Goal: Task Accomplishment & Management: Manage account settings

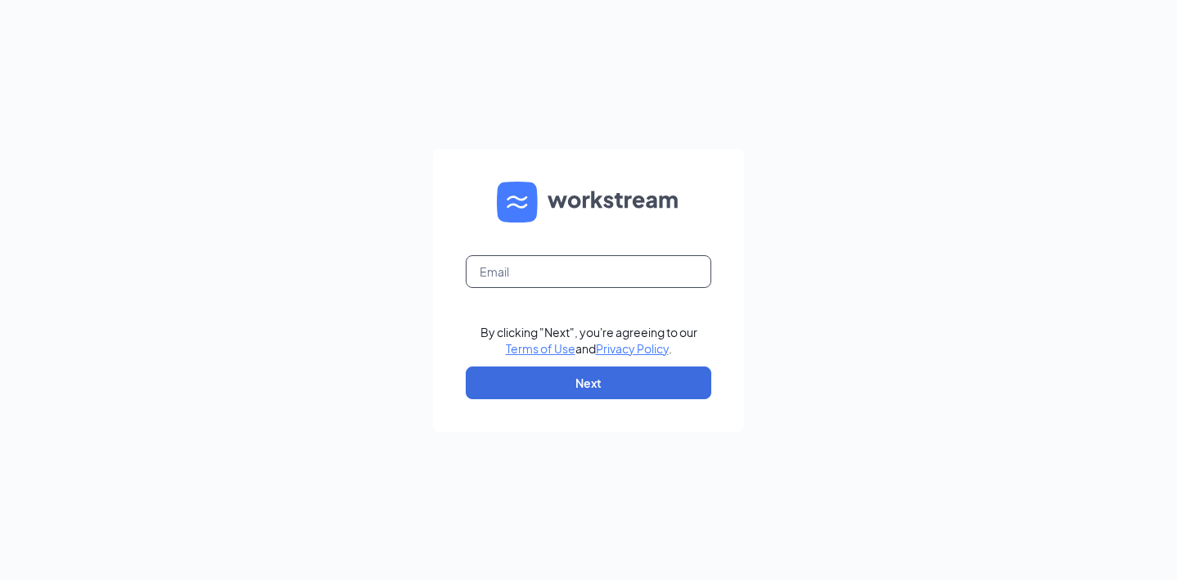
click at [588, 268] on input "text" at bounding box center [589, 271] width 246 height 33
type input "[EMAIL_ADDRESS][DOMAIN_NAME]"
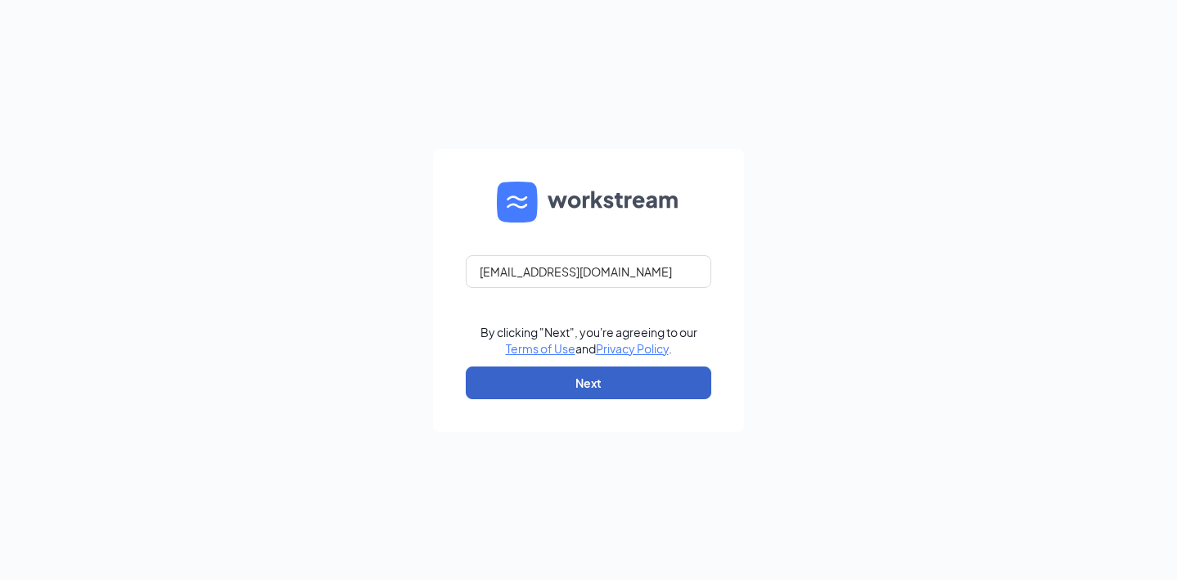
click at [643, 385] on button "Next" at bounding box center [589, 383] width 246 height 33
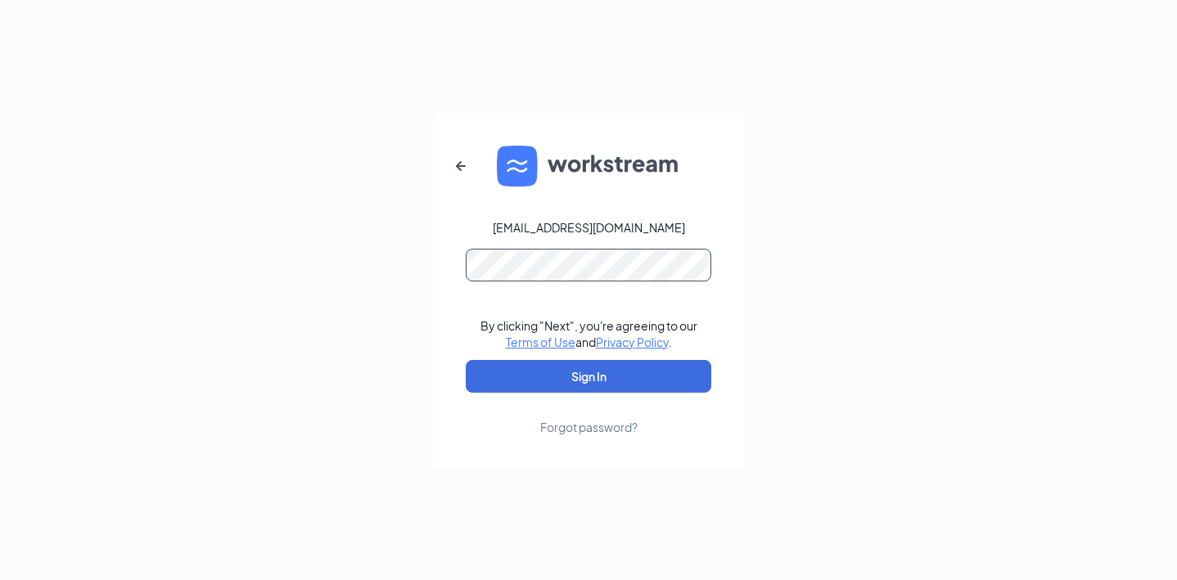
click at [466, 360] on button "Sign In" at bounding box center [589, 376] width 246 height 33
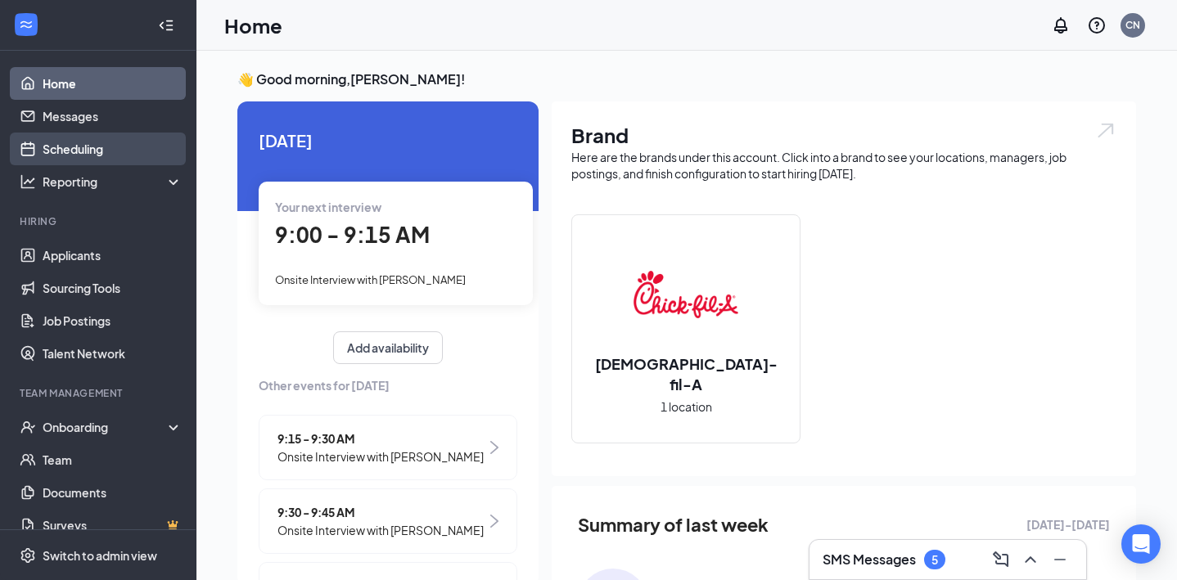
click at [82, 146] on link "Scheduling" at bounding box center [113, 149] width 140 height 33
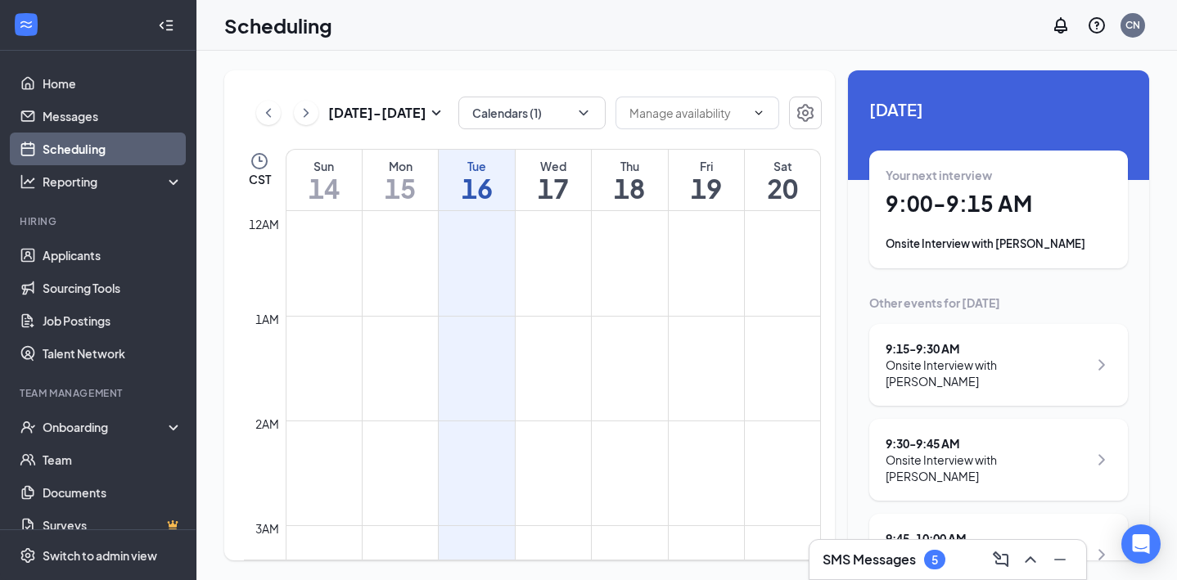
scroll to position [804, 0]
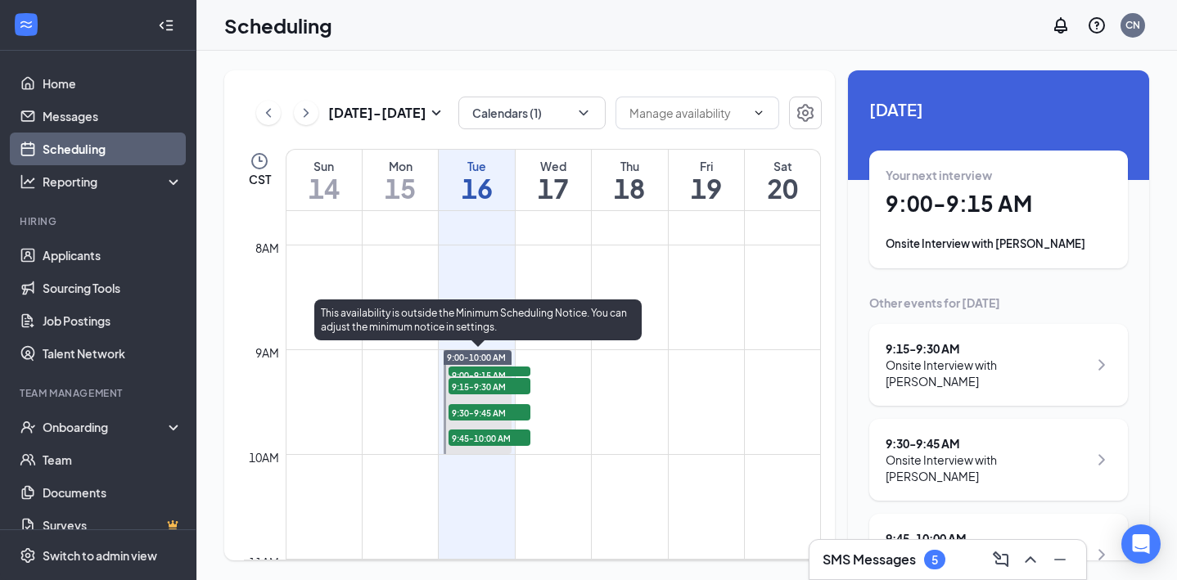
click at [514, 370] on span "9:00-9:15 AM" at bounding box center [489, 375] width 82 height 16
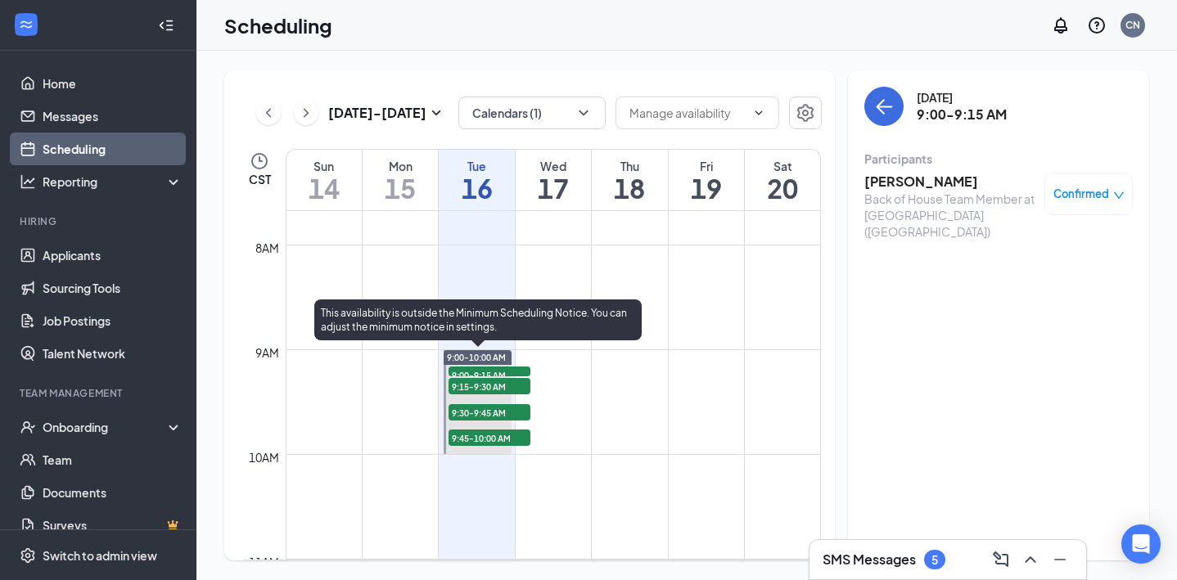
click at [520, 385] on span "9:15-9:30 AM" at bounding box center [489, 386] width 82 height 16
click at [511, 412] on span "9:30-9:45 AM" at bounding box center [489, 412] width 82 height 16
click at [511, 436] on span "9:45-10:00 AM" at bounding box center [489, 438] width 82 height 16
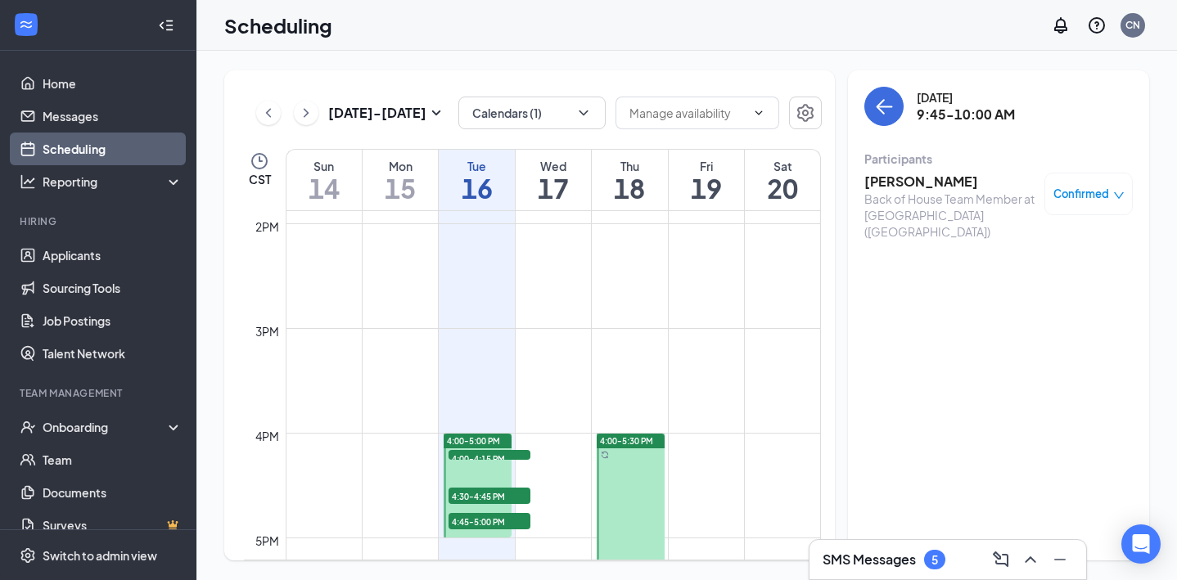
scroll to position [1459, 0]
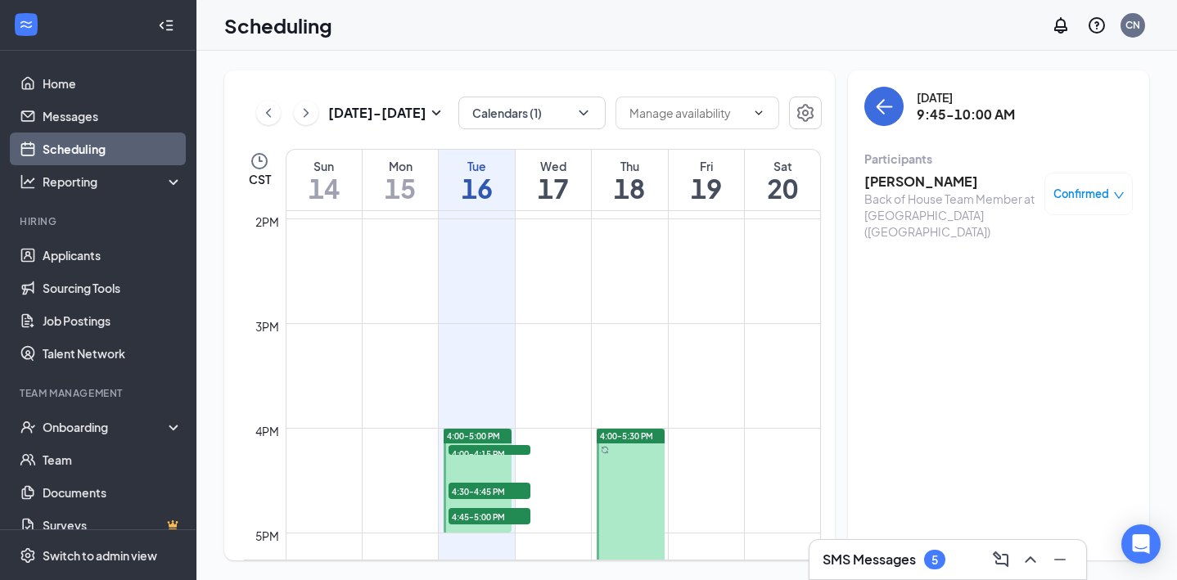
click at [513, 451] on span "4:00-4:15 PM" at bounding box center [489, 453] width 82 height 16
click at [511, 493] on span "4:30-4:45 PM" at bounding box center [489, 491] width 82 height 16
click at [509, 520] on span "4:45-5:00 PM" at bounding box center [489, 516] width 82 height 16
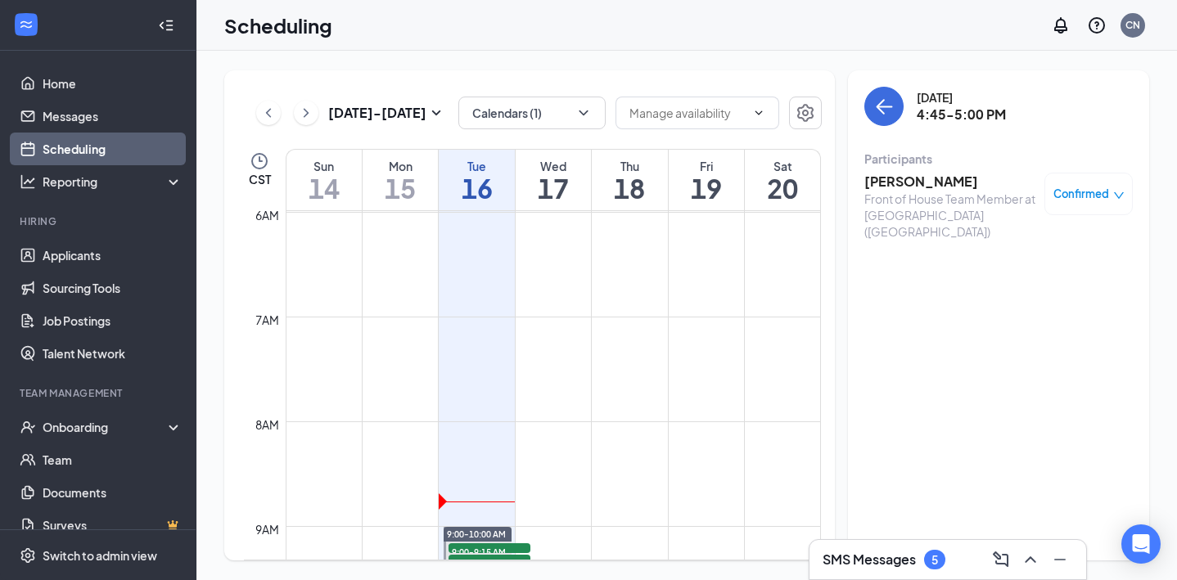
scroll to position [719, 0]
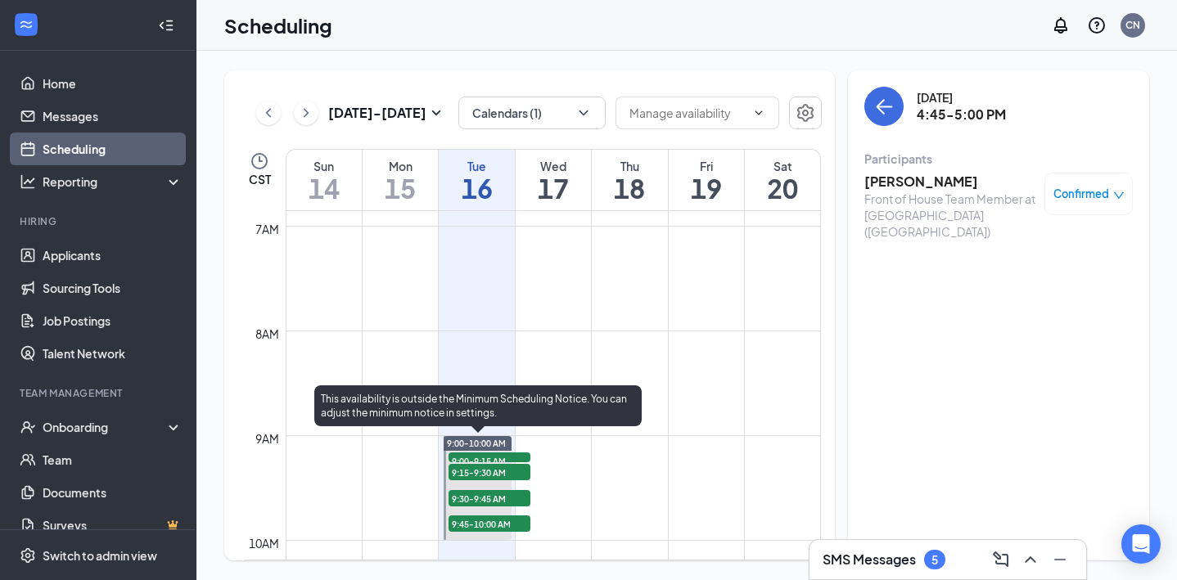
click at [500, 453] on span "9:00-9:15 AM" at bounding box center [489, 461] width 82 height 16
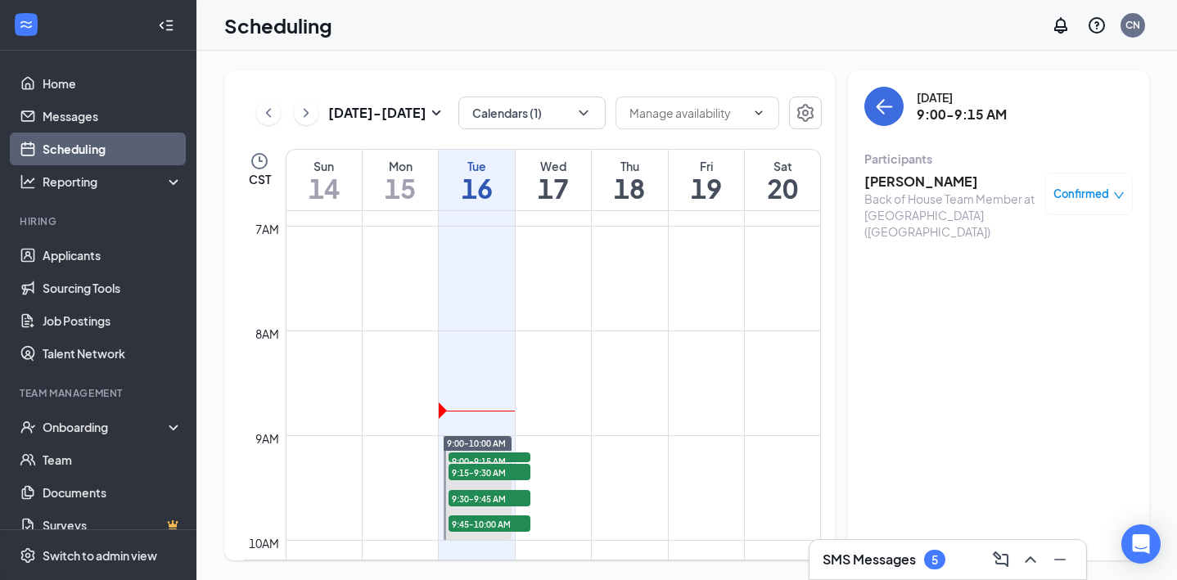
click at [904, 184] on h3 "Jarrod Awe" at bounding box center [950, 182] width 172 height 18
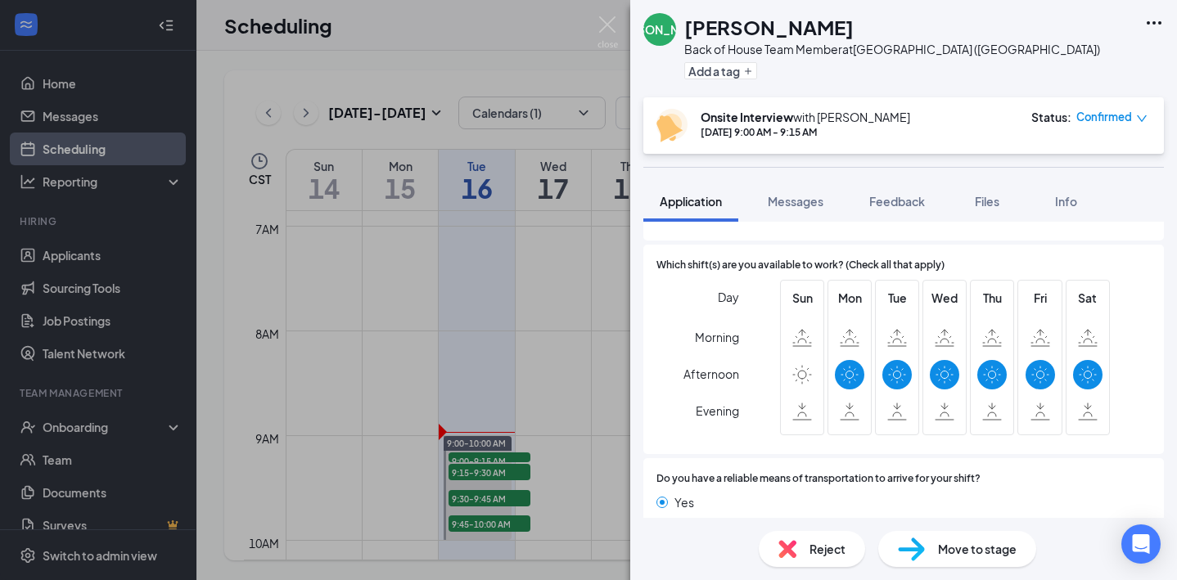
scroll to position [1041, 0]
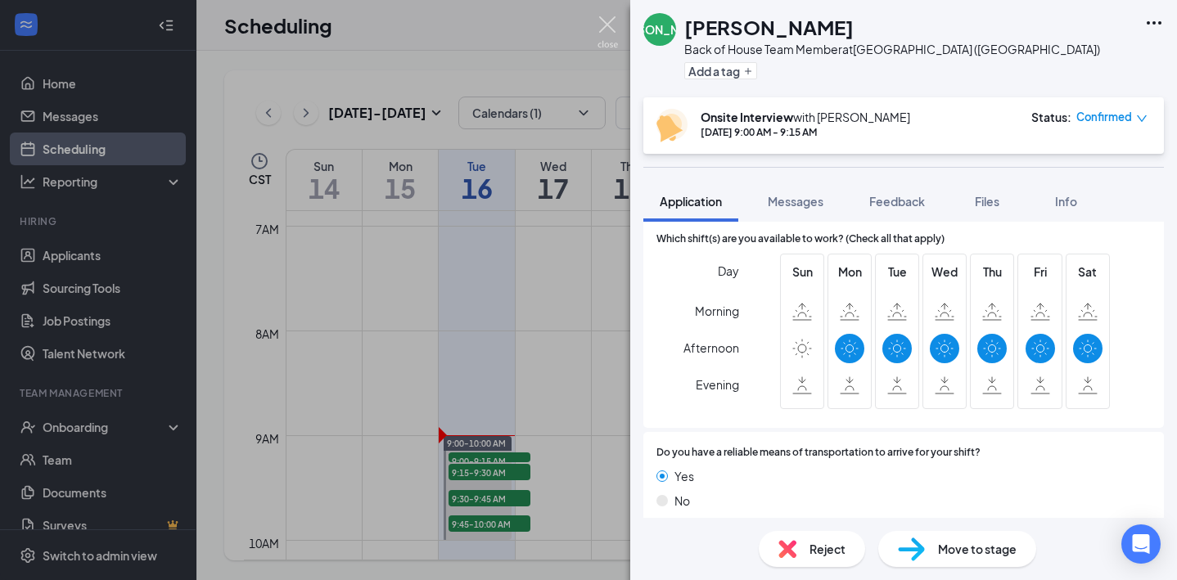
click at [606, 29] on img at bounding box center [607, 32] width 20 height 32
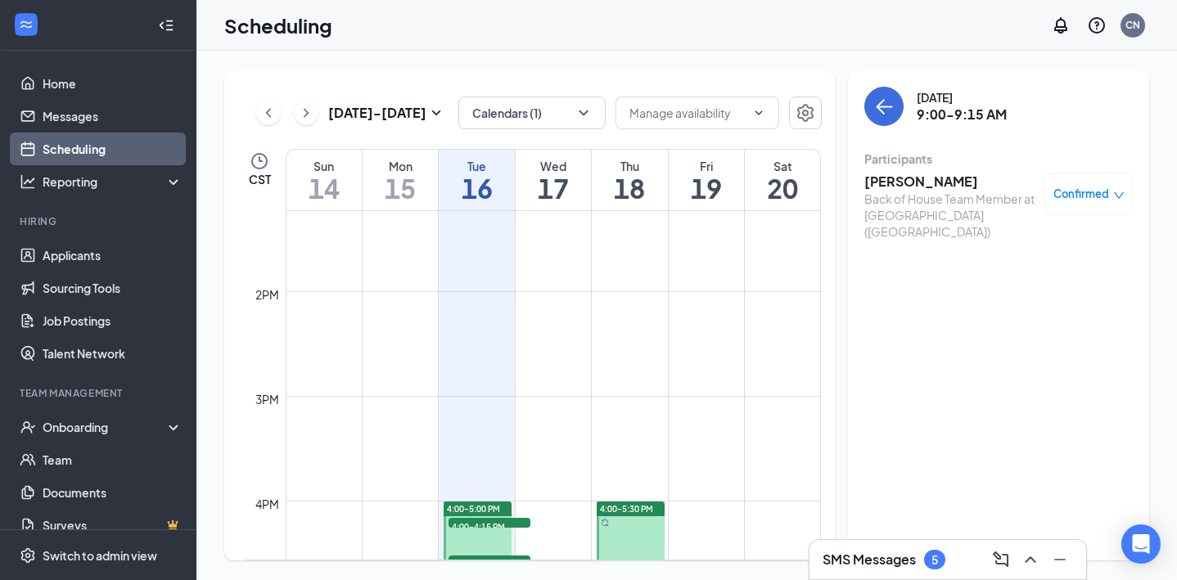
scroll to position [1366, 0]
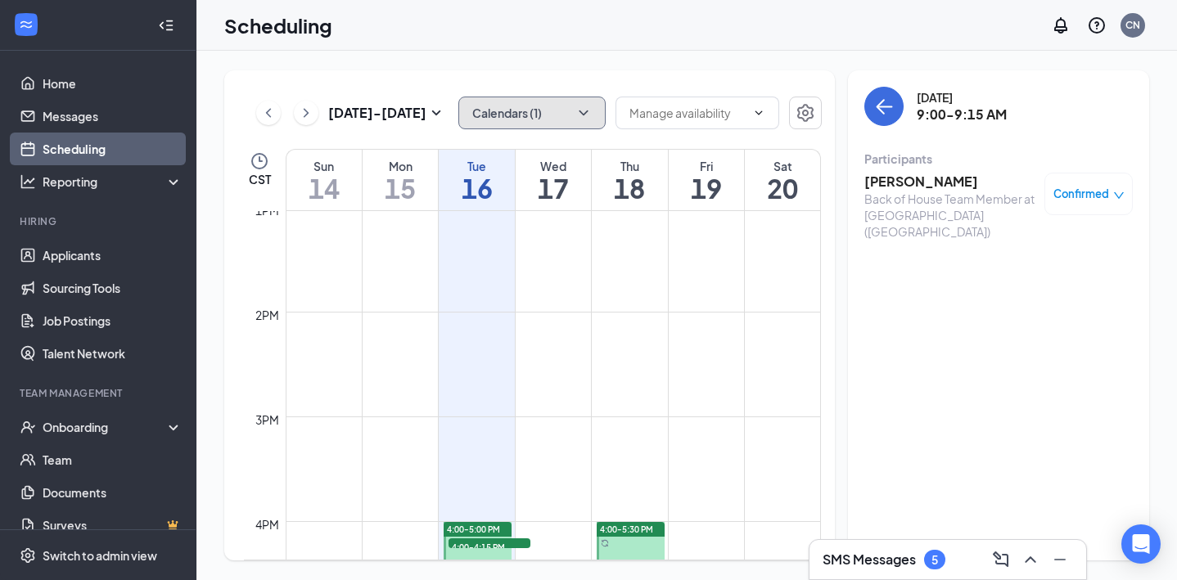
click at [584, 115] on icon "ChevronDown" at bounding box center [583, 113] width 16 height 16
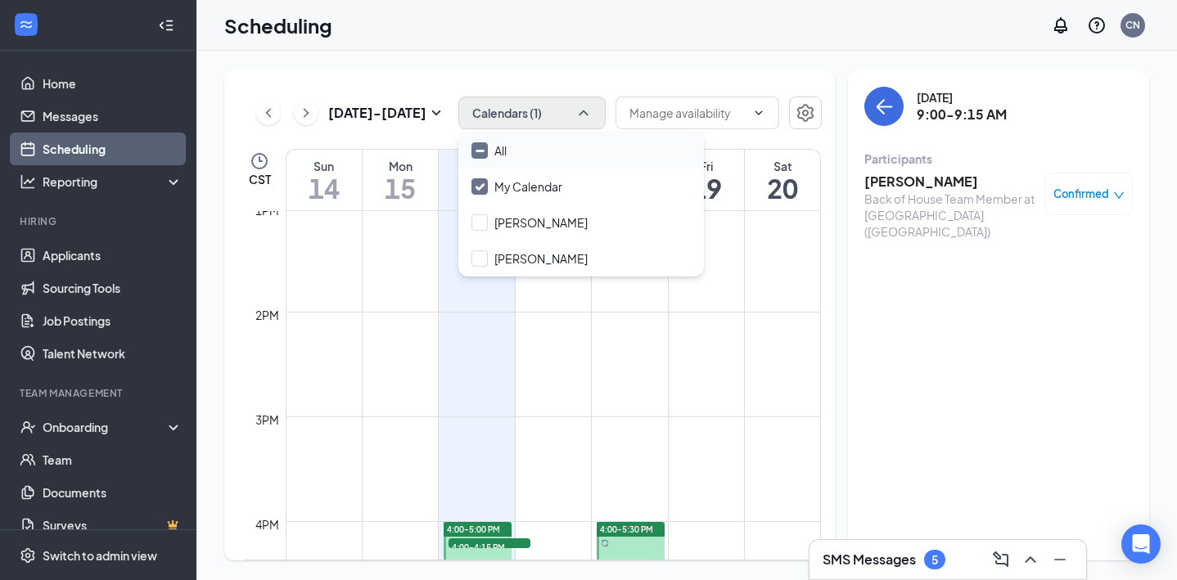
click at [476, 155] on input "All" at bounding box center [488, 150] width 35 height 16
checkbox input "true"
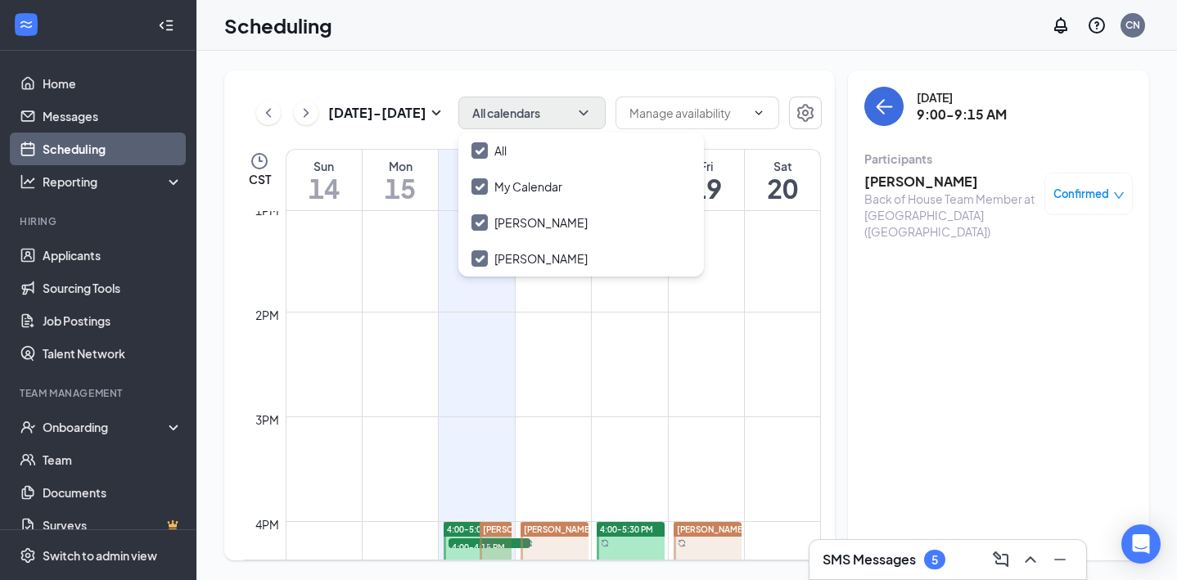
click at [883, 178] on h3 "Jarrod Awe" at bounding box center [950, 182] width 172 height 18
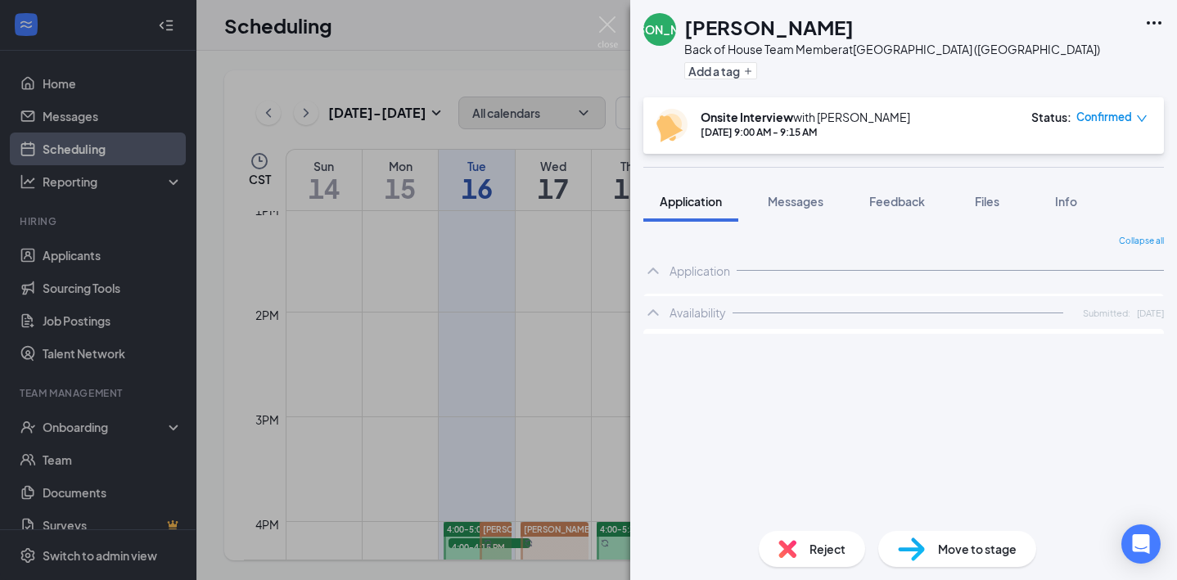
click at [944, 557] on span "Move to stage" at bounding box center [977, 549] width 79 height 18
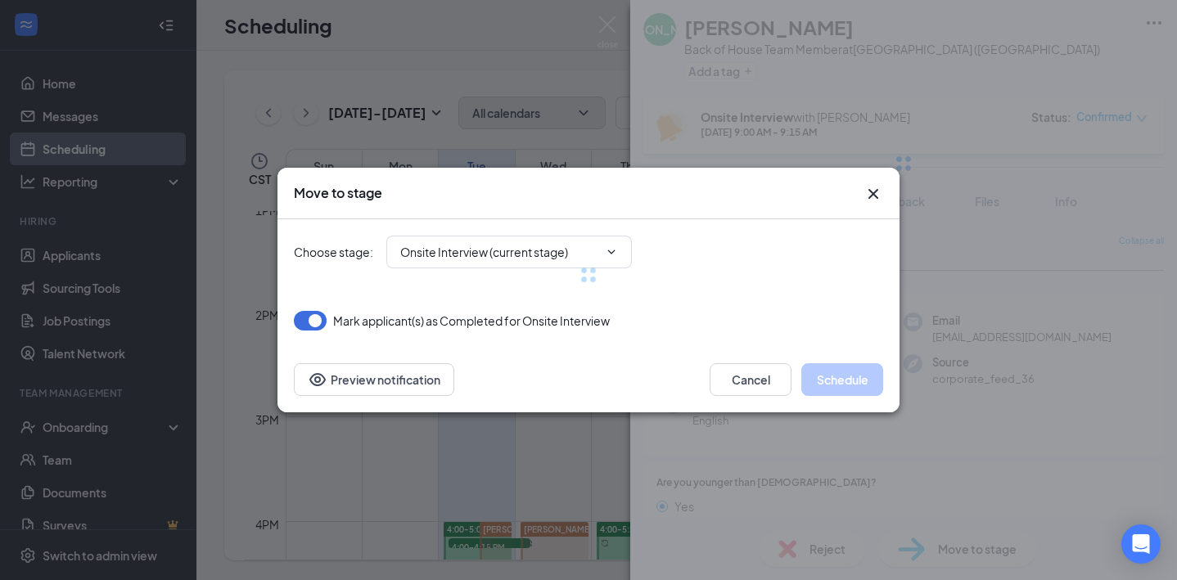
type input "Second Interview (next stage)"
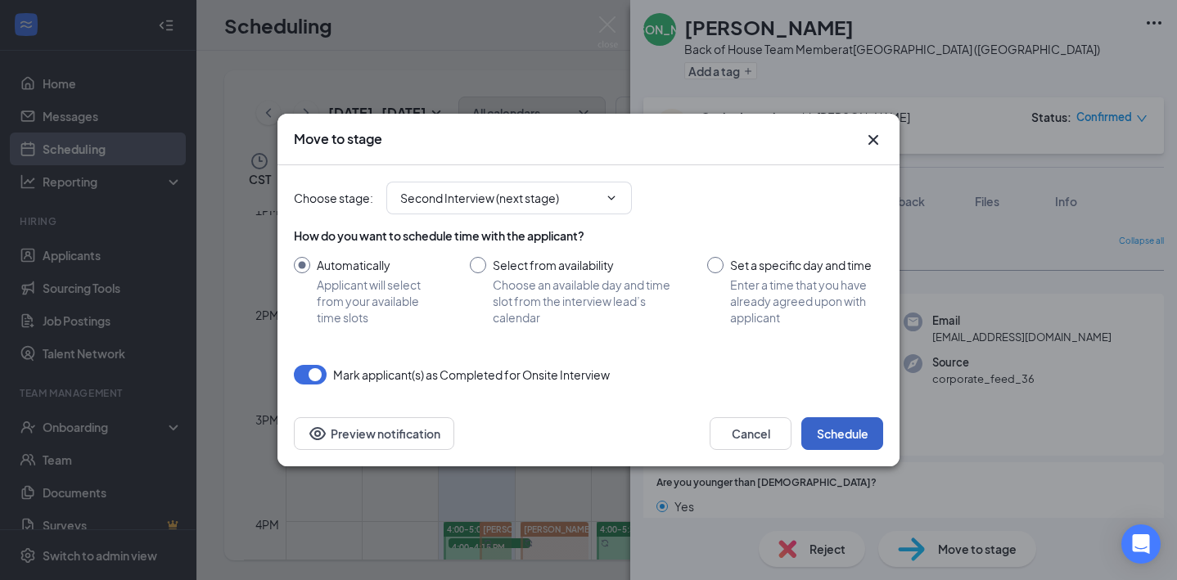
click at [849, 431] on button "Schedule" at bounding box center [842, 433] width 82 height 33
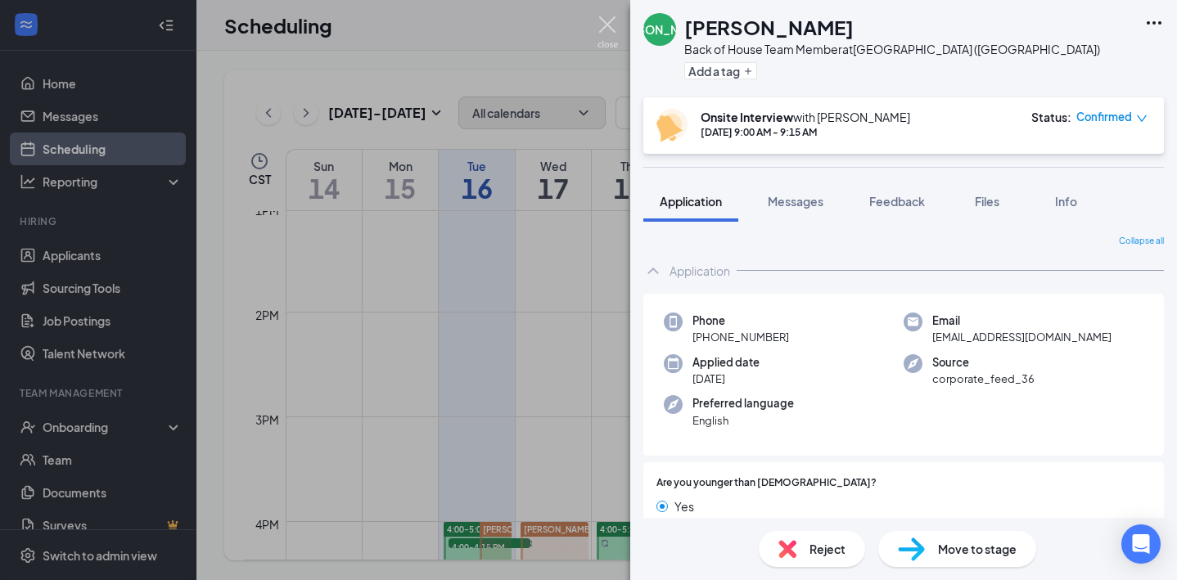
click at [608, 23] on img at bounding box center [607, 32] width 20 height 32
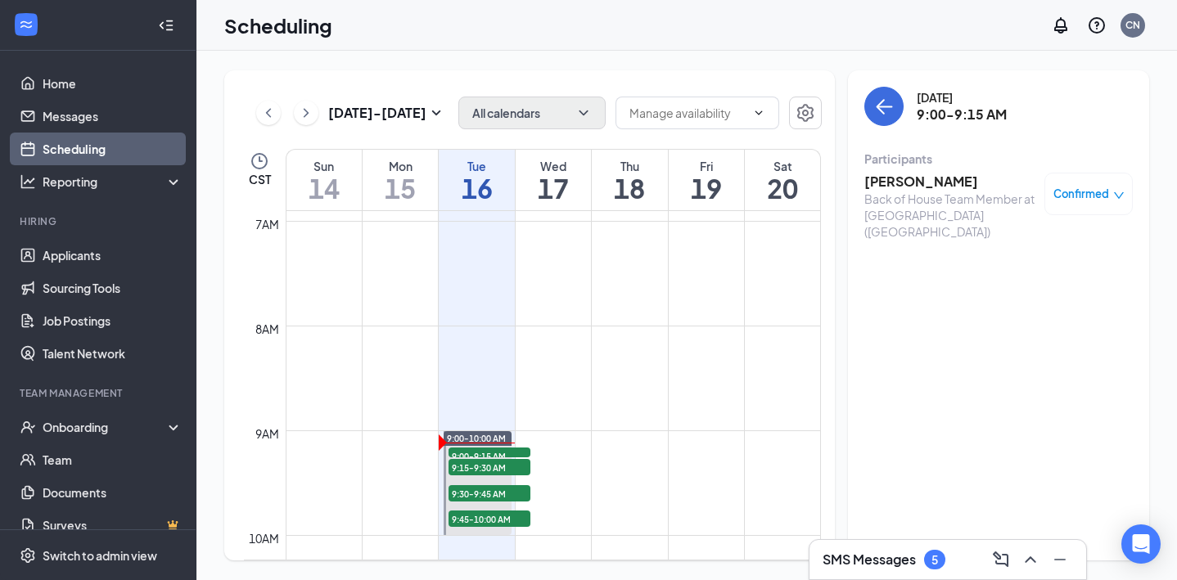
scroll to position [738, 0]
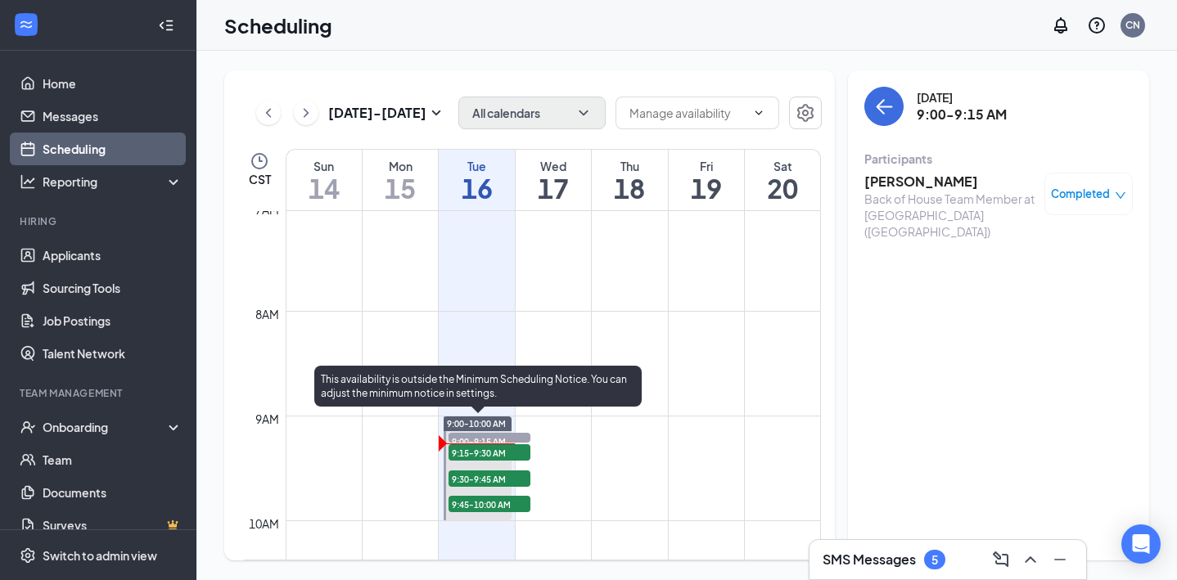
click at [480, 453] on span "9:15-9:30 AM" at bounding box center [489, 452] width 82 height 16
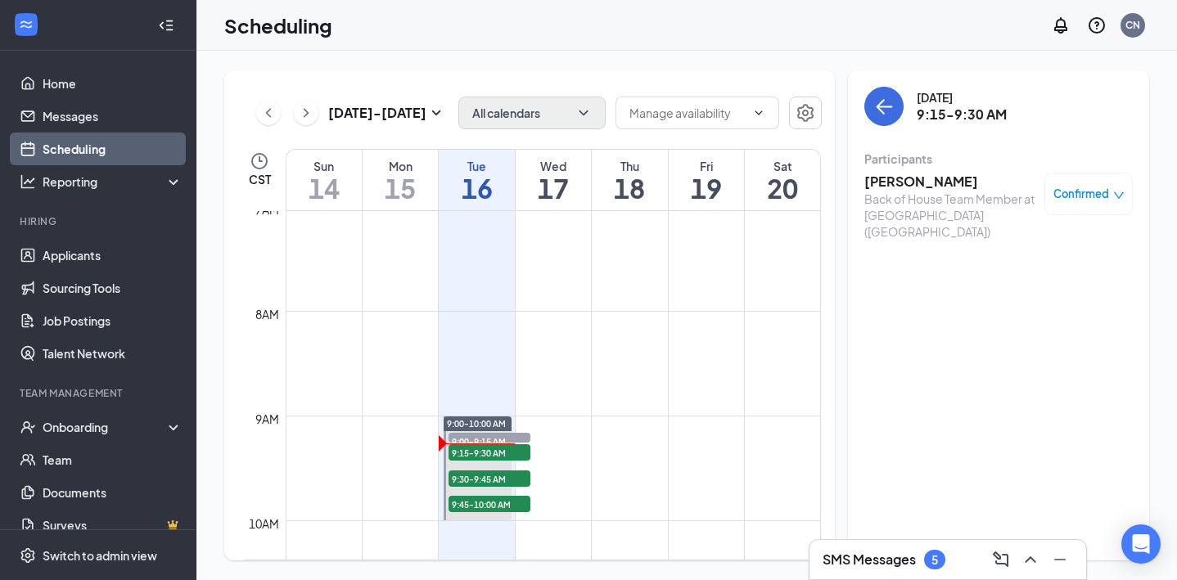
click at [945, 191] on div "Back of House Team Member at Mason City (IA)" at bounding box center [950, 215] width 172 height 49
click at [936, 182] on h3 "William Marks" at bounding box center [950, 182] width 172 height 18
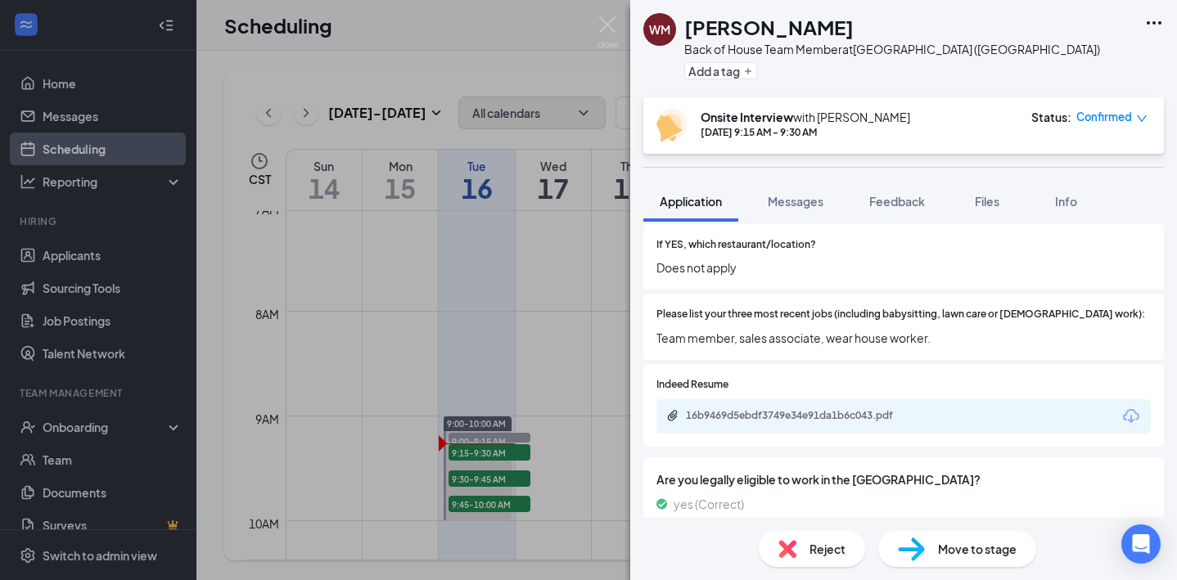
scroll to position [562, 0]
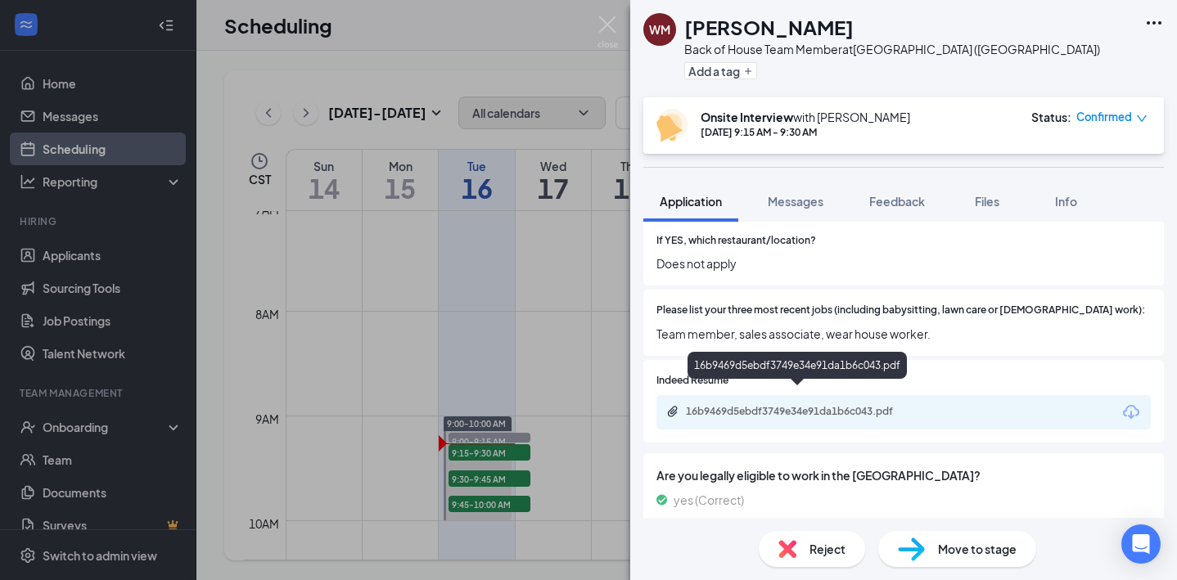
click at [865, 405] on div "16b9469d5ebdf3749e34e91da1b6c043.pdf" at bounding box center [800, 411] width 229 height 13
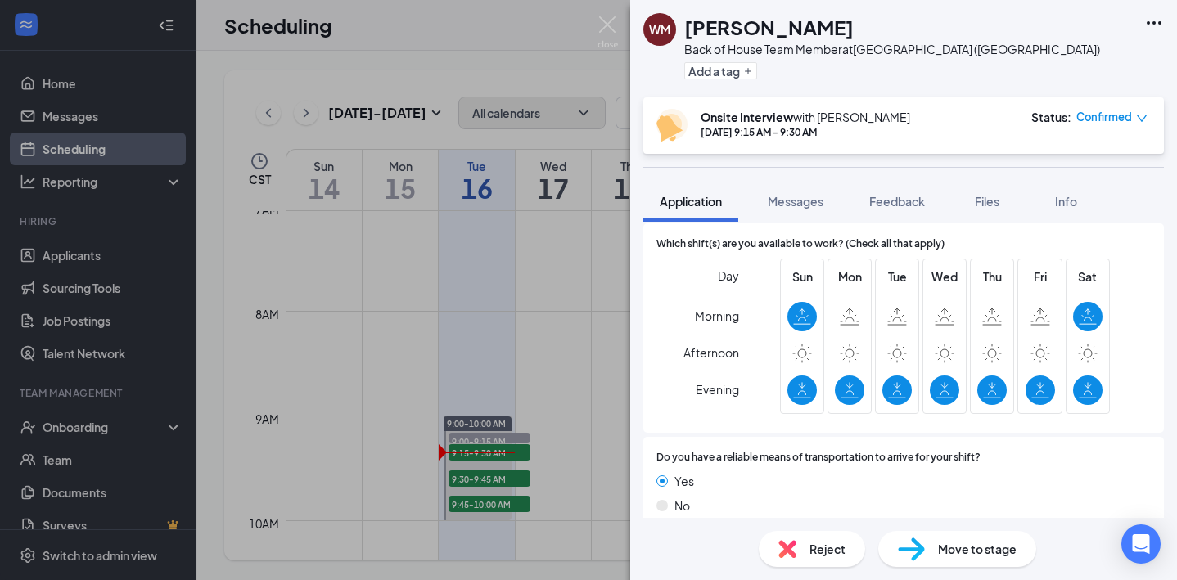
scroll to position [1130, 0]
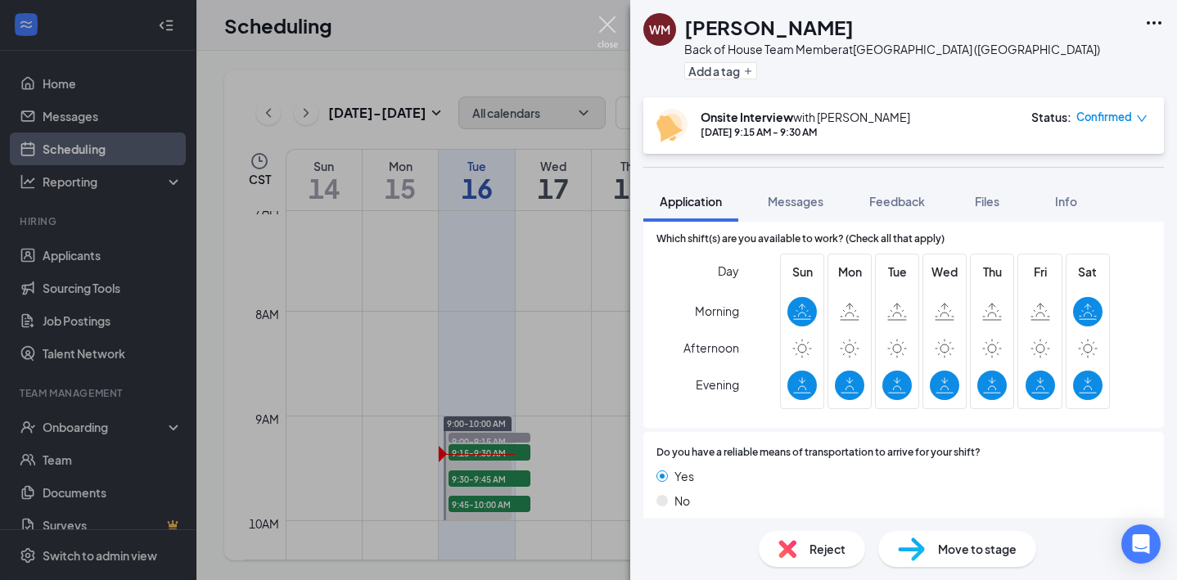
click at [608, 25] on img at bounding box center [607, 32] width 20 height 32
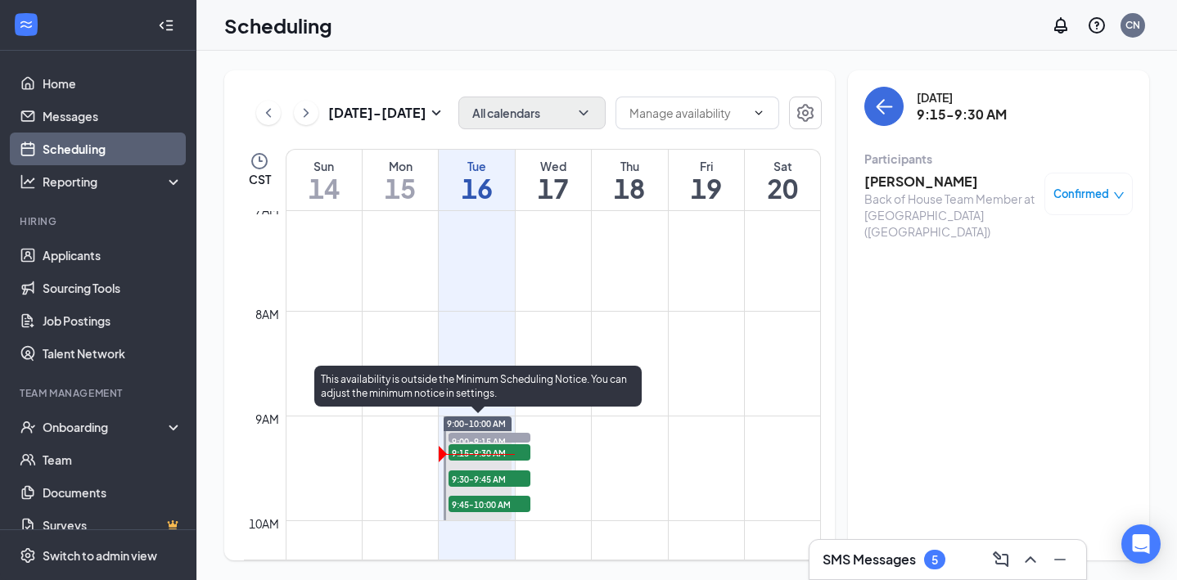
click at [498, 477] on span "9:30-9:45 AM" at bounding box center [489, 479] width 82 height 16
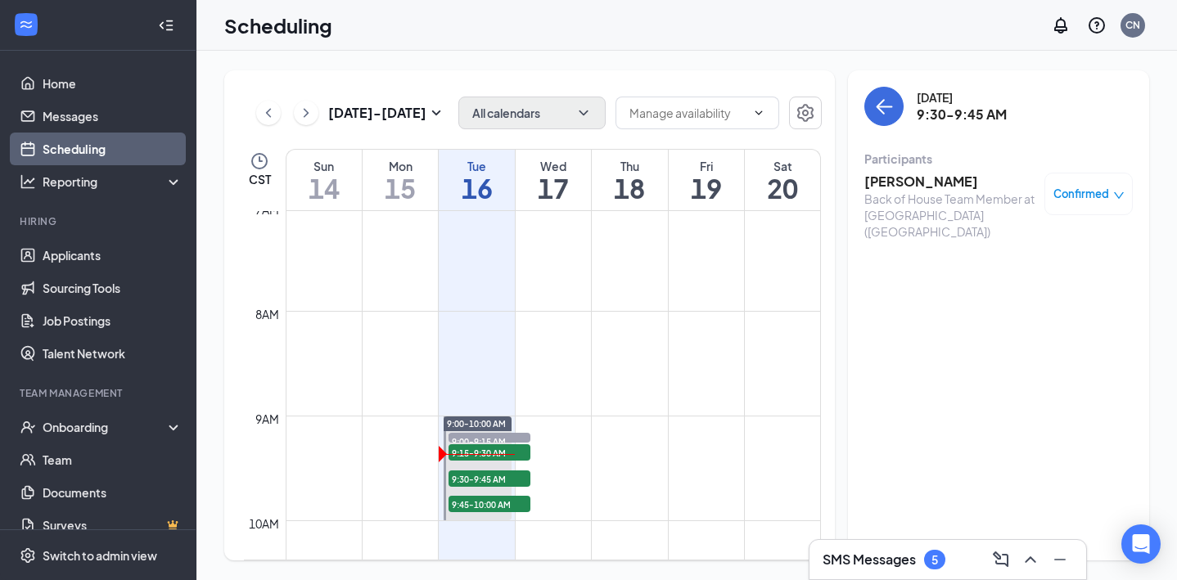
click at [922, 187] on h3 "Brian Thompson" at bounding box center [950, 182] width 172 height 18
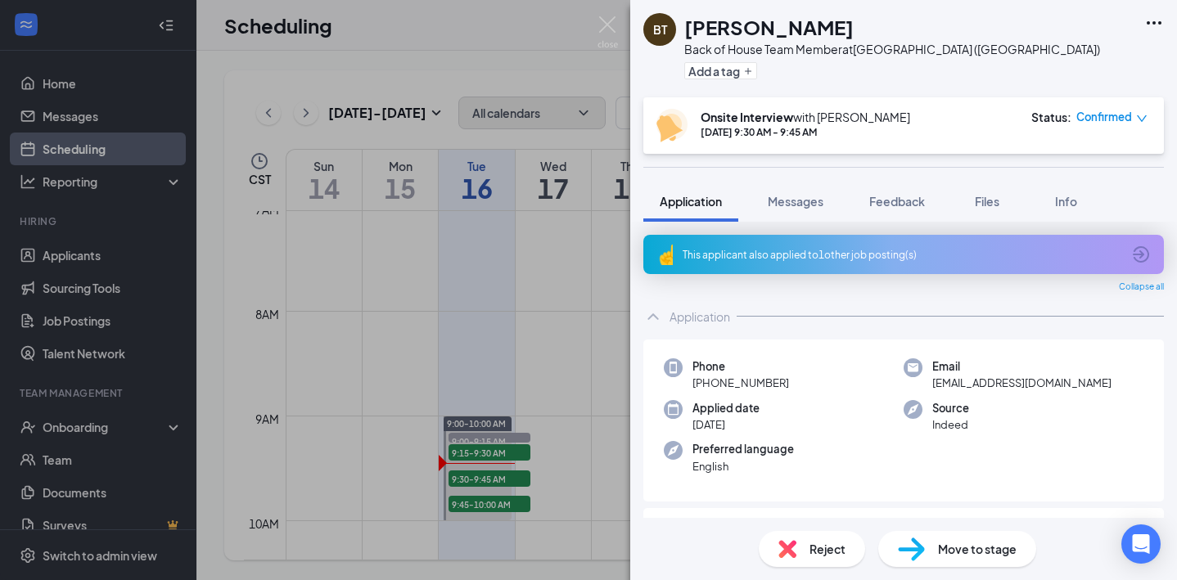
click at [871, 245] on div "This applicant also applied to 1 other job posting(s)" at bounding box center [903, 254] width 520 height 39
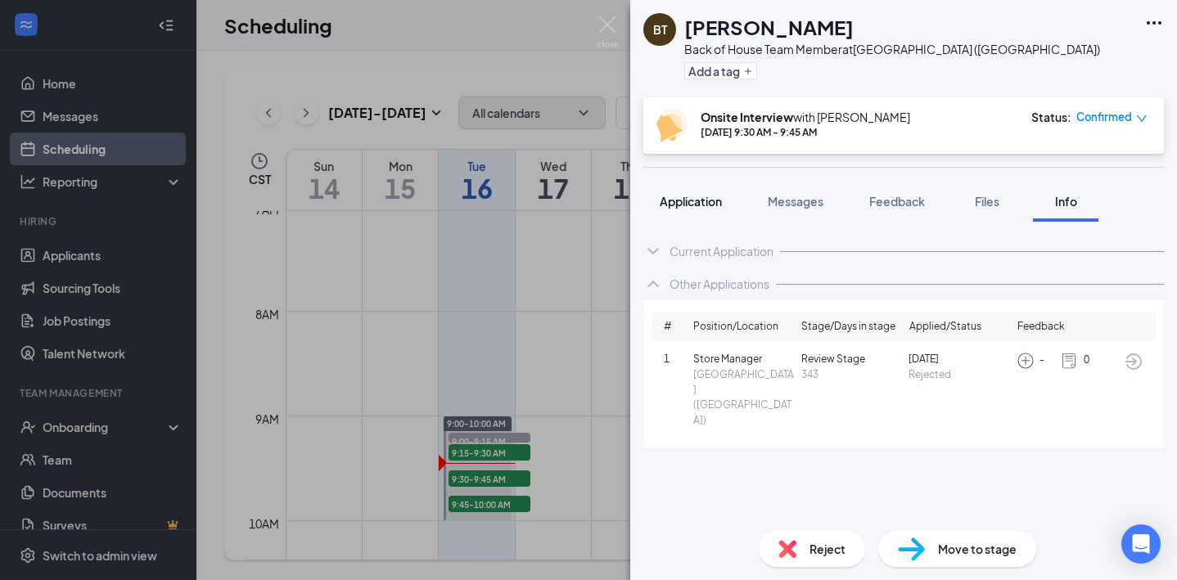
click at [713, 196] on span "Application" at bounding box center [691, 201] width 62 height 15
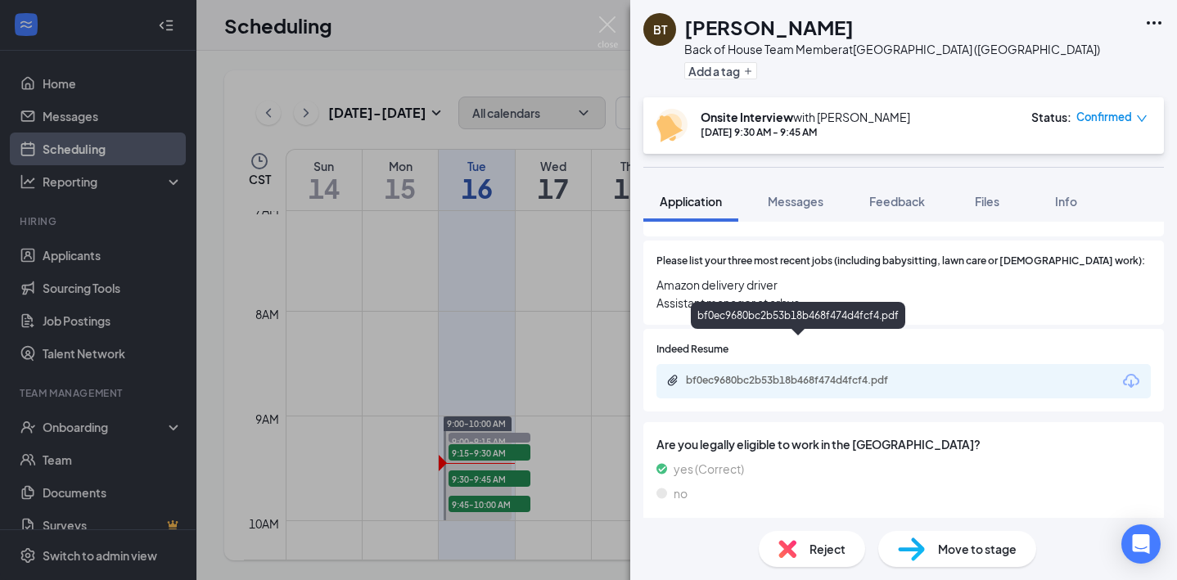
scroll to position [655, 0]
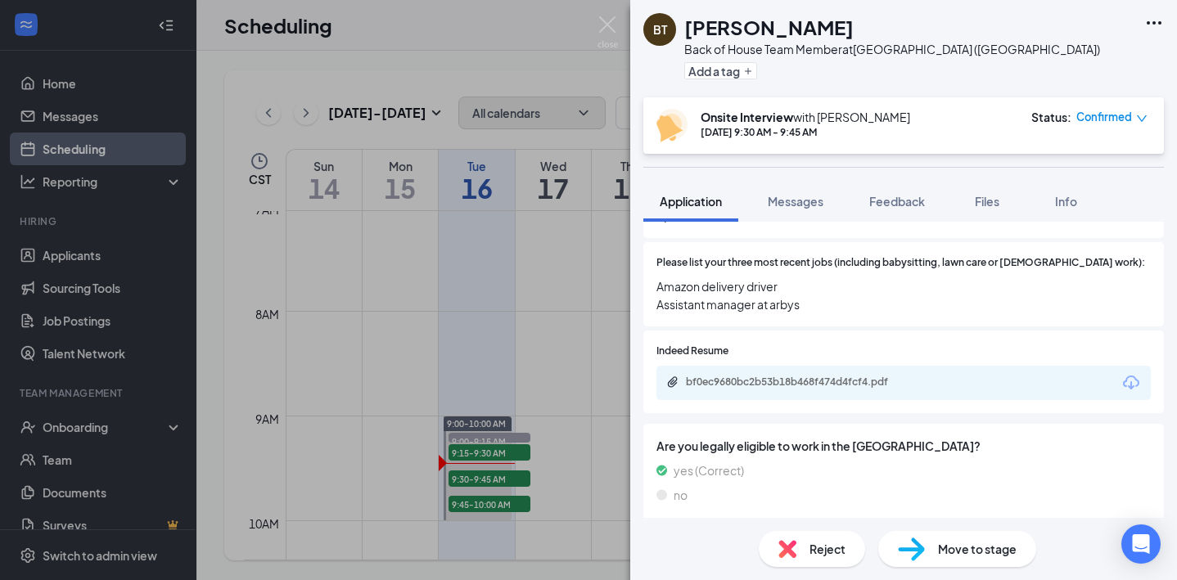
click at [797, 366] on div "bf0ec9680bc2b53b18b468f474d4fcf4.pdf" at bounding box center [903, 383] width 494 height 34
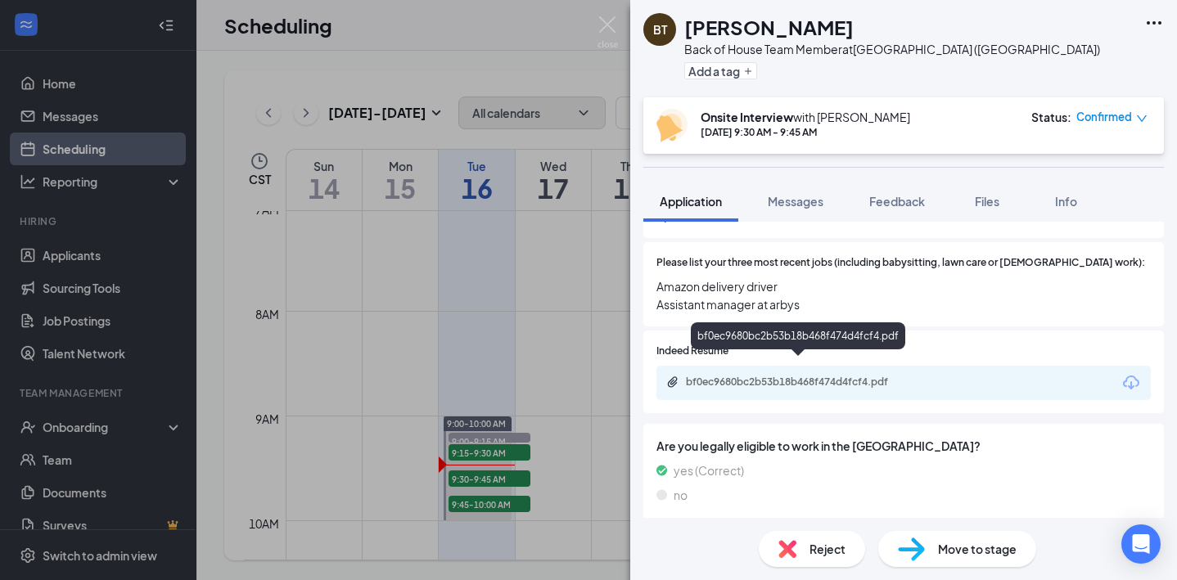
click at [792, 376] on div "bf0ec9680bc2b53b18b468f474d4fcf4.pdf" at bounding box center [800, 382] width 229 height 13
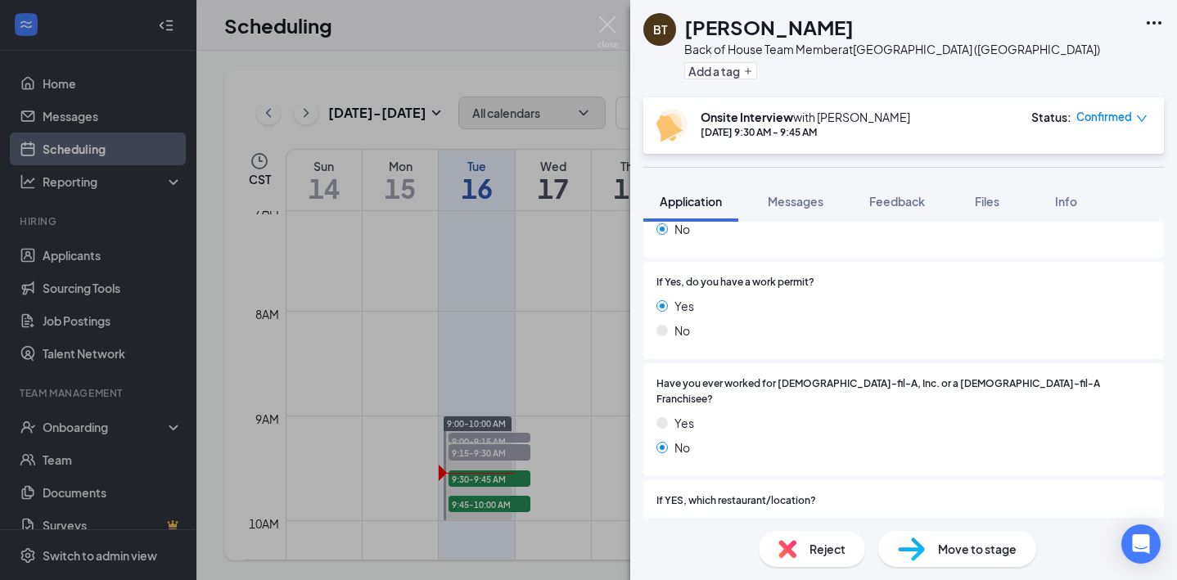
scroll to position [0, 0]
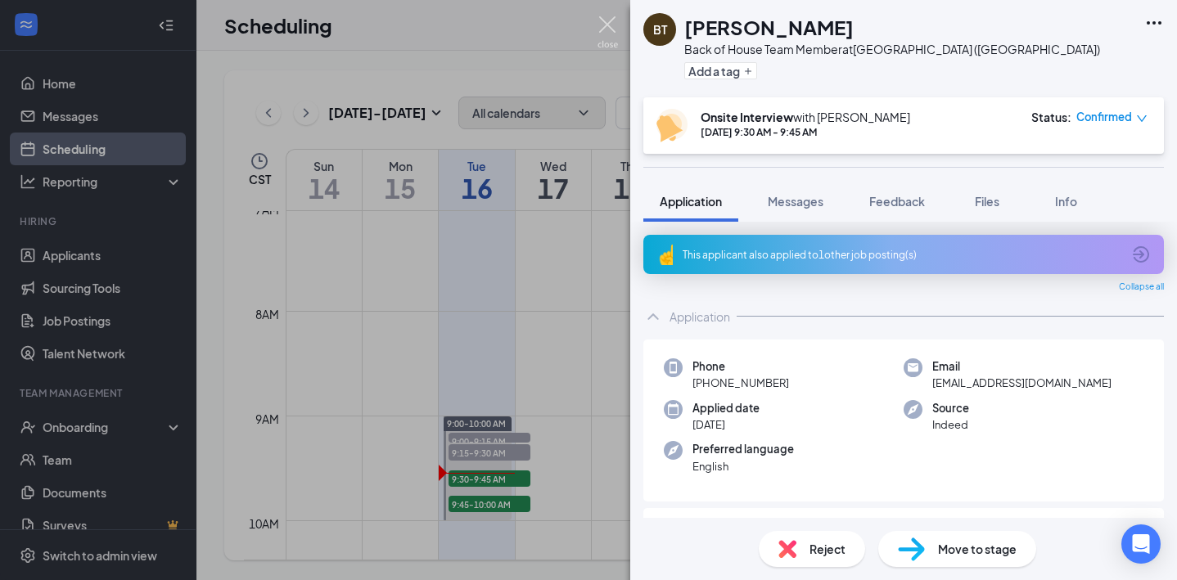
click at [604, 26] on img at bounding box center [607, 32] width 20 height 32
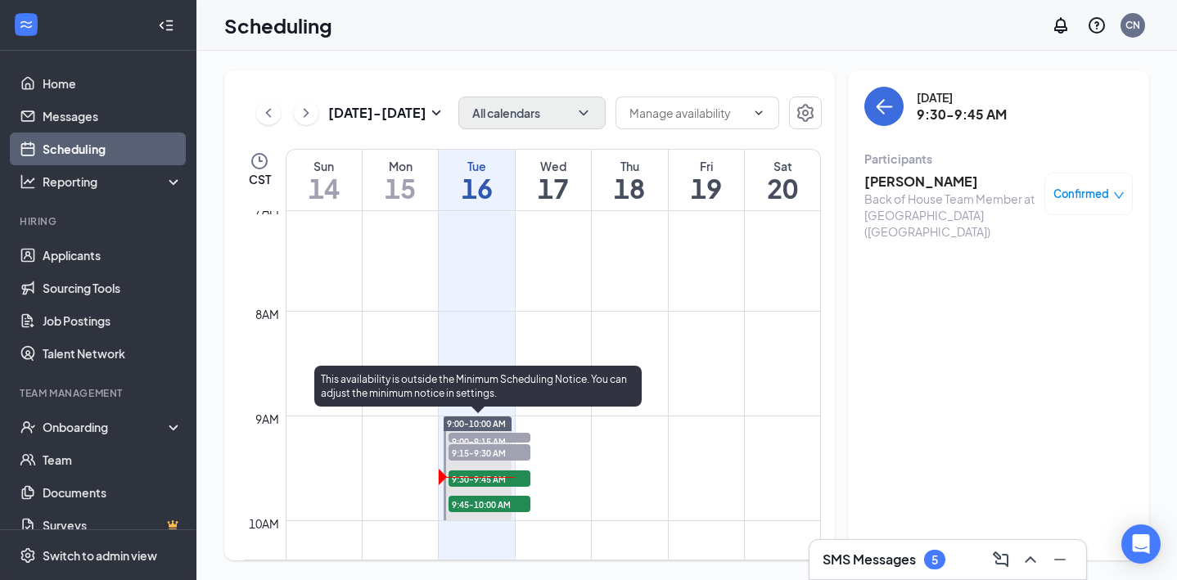
click at [508, 501] on span "9:45-10:00 AM" at bounding box center [489, 504] width 82 height 16
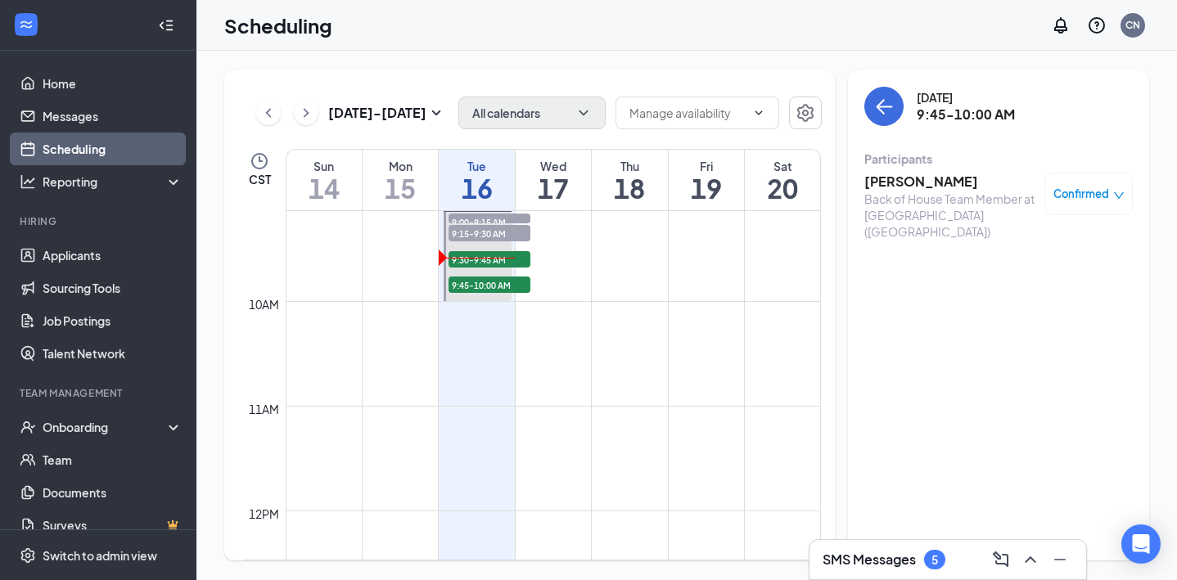
scroll to position [978, 0]
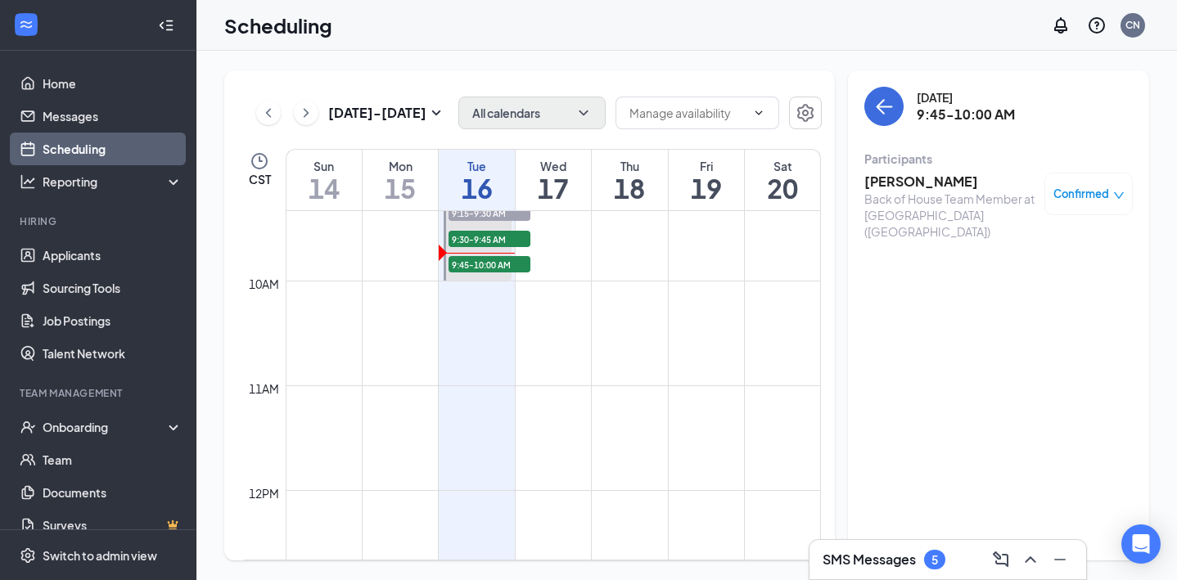
click at [901, 184] on h3 "Fernando Hernandez" at bounding box center [950, 182] width 172 height 18
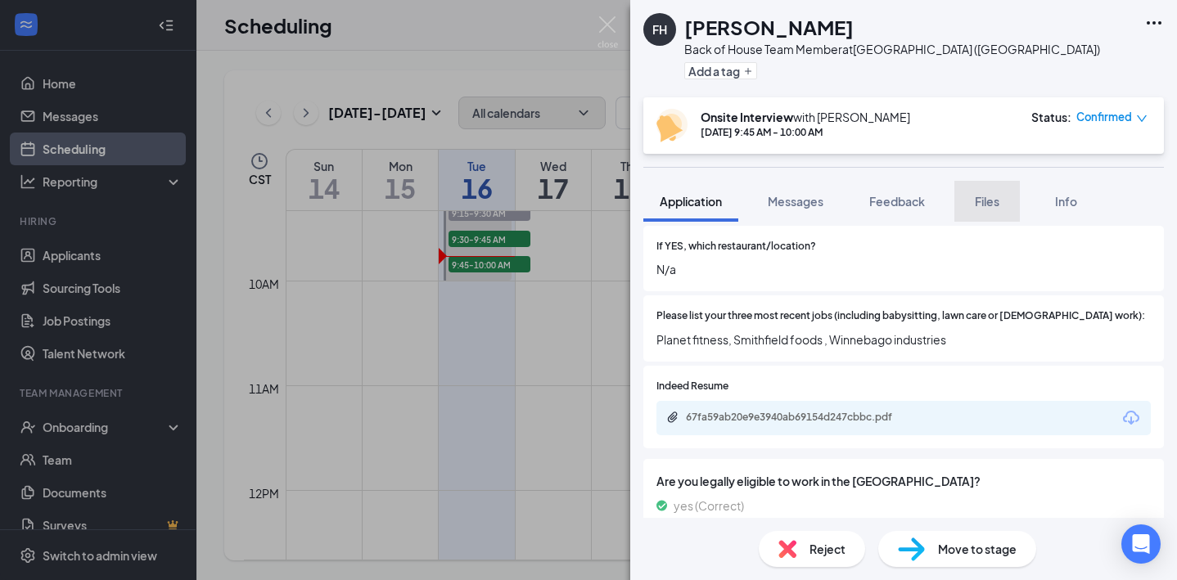
scroll to position [570, 0]
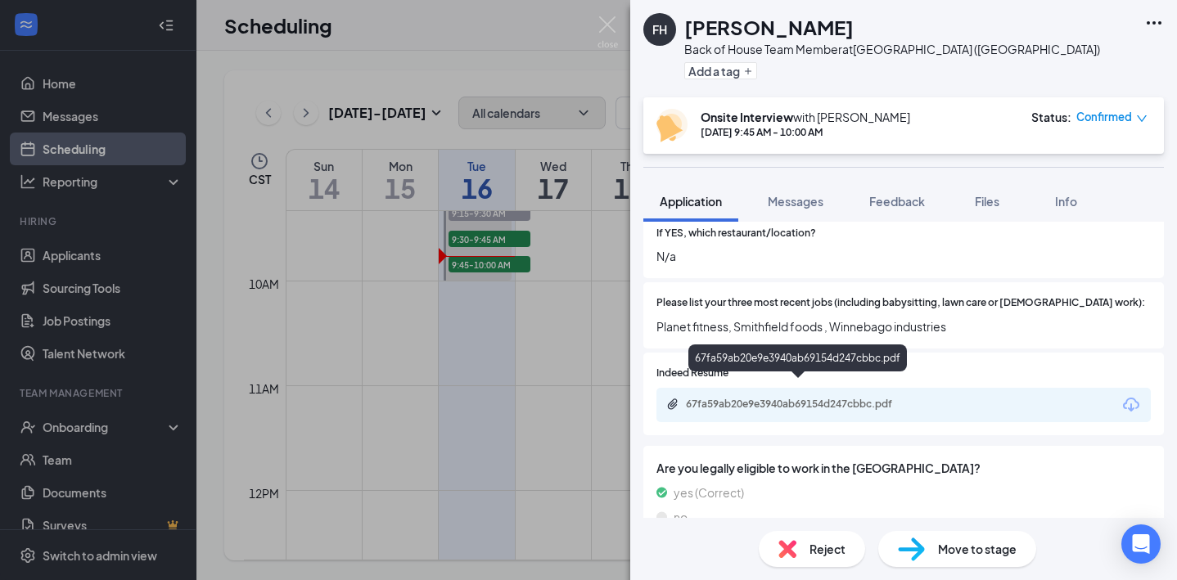
click at [753, 398] on div "67fa59ab20e9e3940ab69154d247cbbc.pdf" at bounding box center [800, 404] width 229 height 13
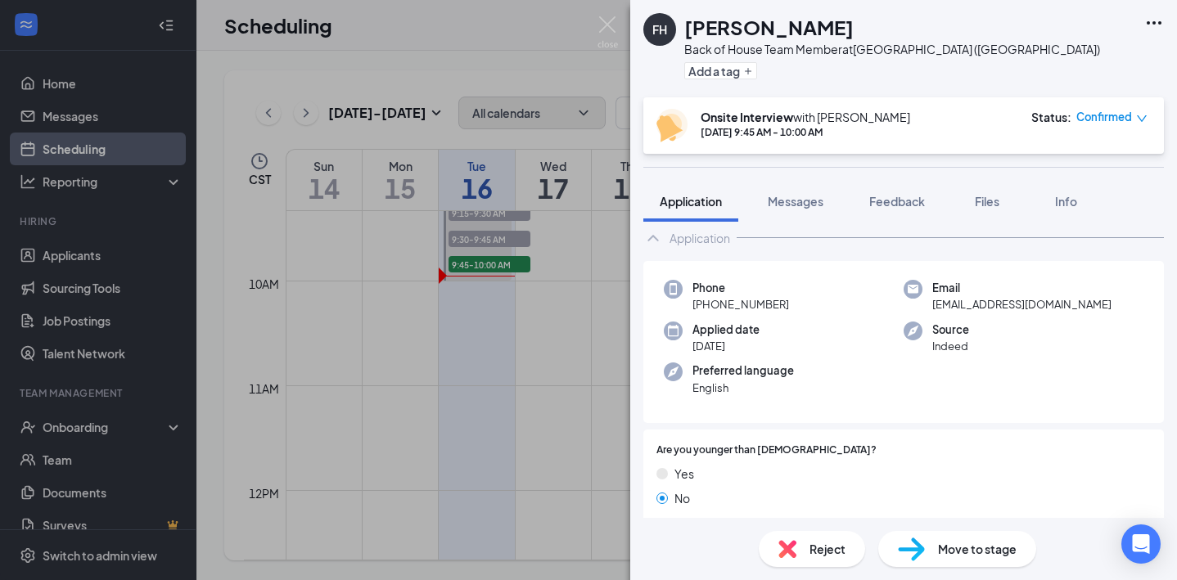
scroll to position [0, 0]
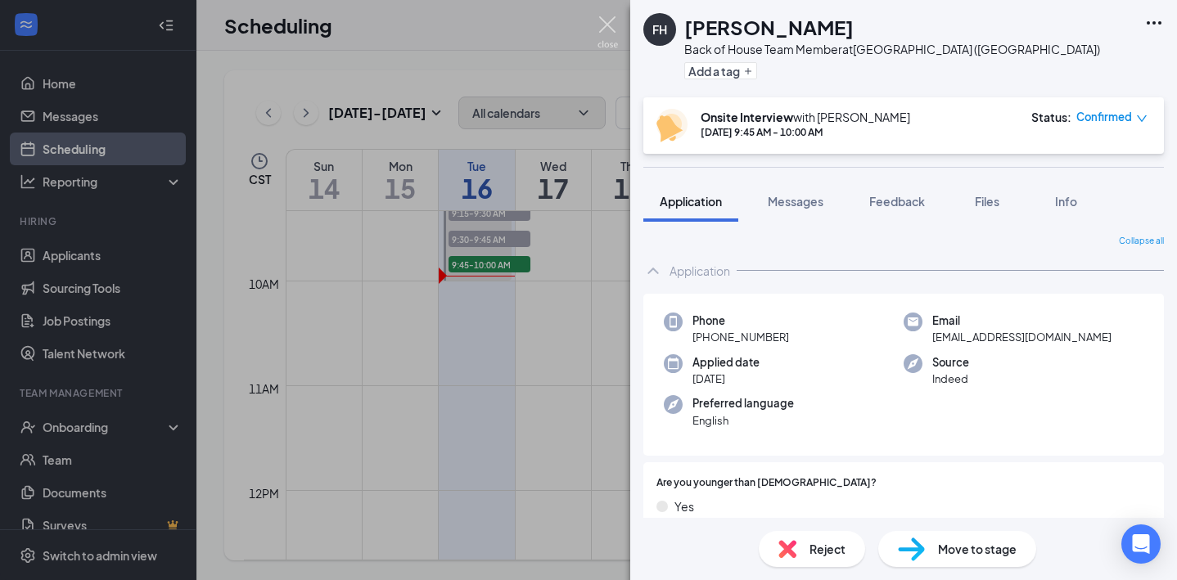
click at [606, 22] on img at bounding box center [607, 32] width 20 height 32
